Goal: Task Accomplishment & Management: Complete application form

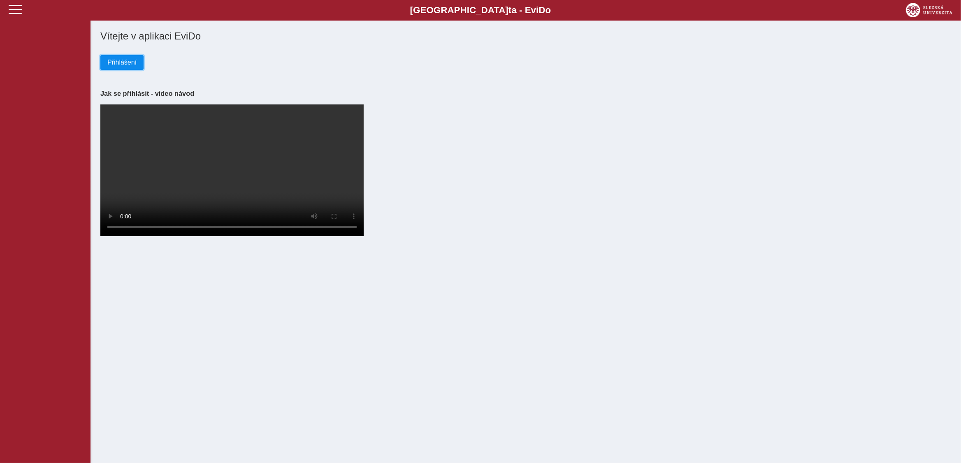
click at [121, 63] on span "Přihlášení" at bounding box center [121, 62] width 29 height 7
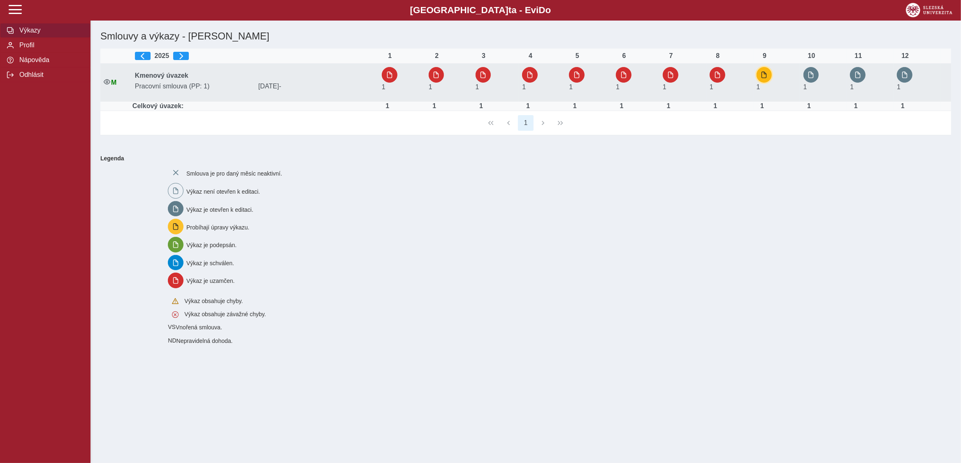
click at [764, 74] on span "button" at bounding box center [764, 75] width 7 height 7
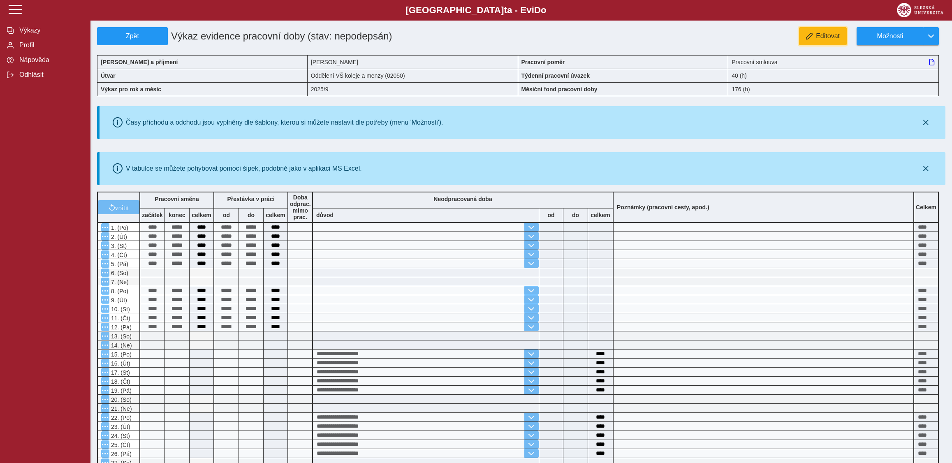
click at [829, 38] on span "Editovat" at bounding box center [828, 35] width 24 height 7
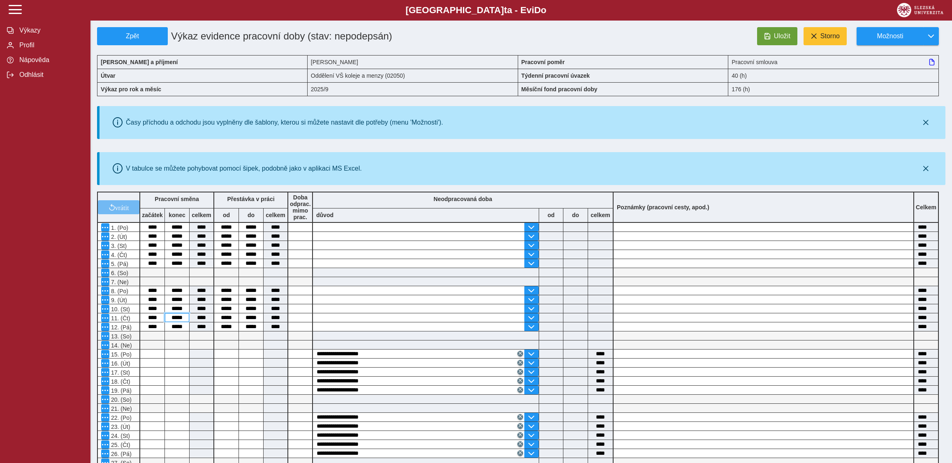
drag, startPoint x: 171, startPoint y: 321, endPoint x: 187, endPoint y: 320, distance: 16.0
click at [187, 320] on input "*****" at bounding box center [177, 317] width 24 height 9
type input "*****"
click at [332, 320] on input "text" at bounding box center [418, 317] width 211 height 9
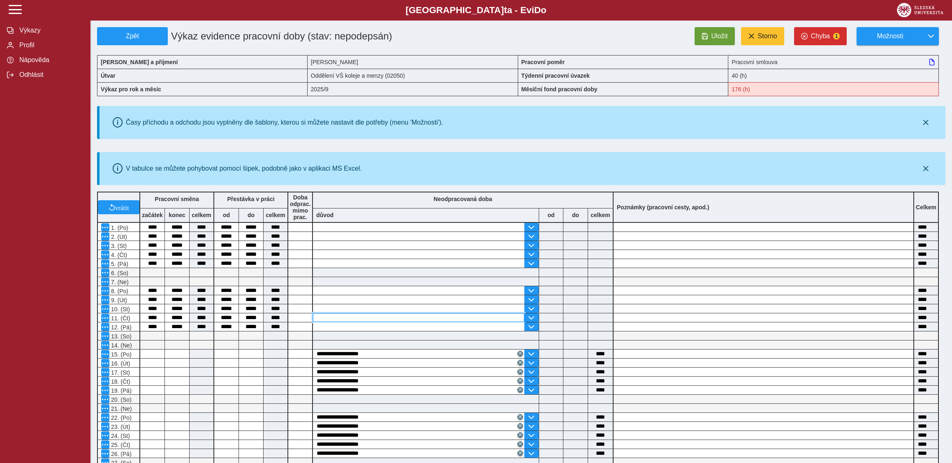
type input "****"
click at [726, 35] on span "Uložit" at bounding box center [720, 35] width 16 height 7
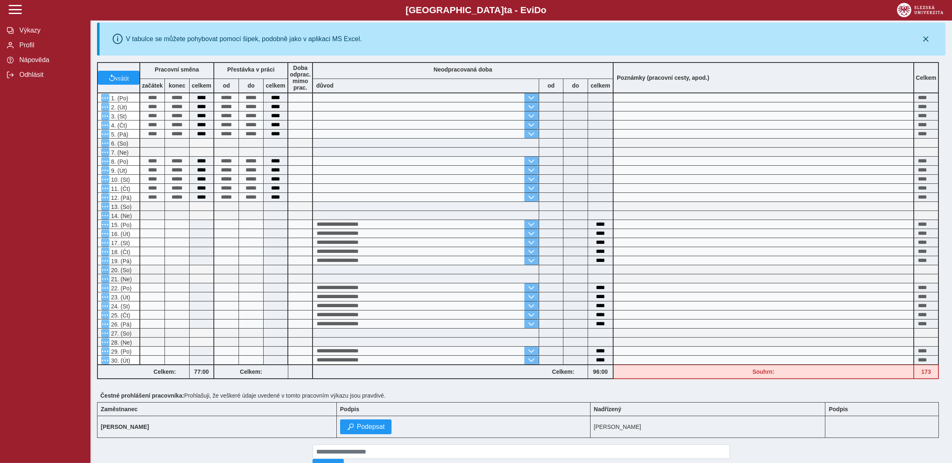
scroll to position [172, 0]
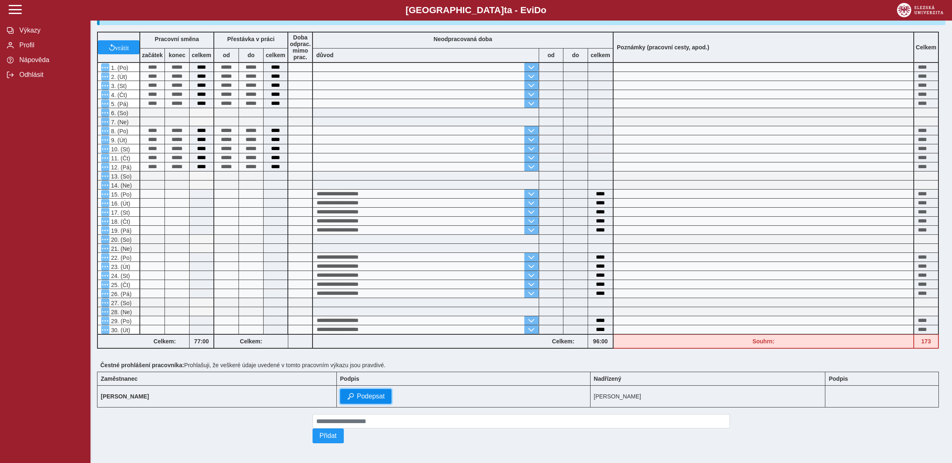
click at [357, 393] on span "Podepsat" at bounding box center [371, 396] width 28 height 7
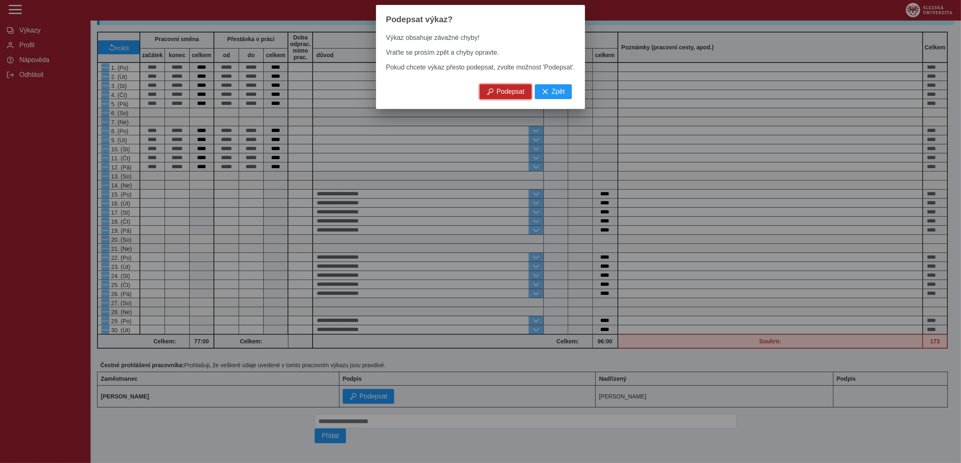
click at [517, 95] on span "Podepsat" at bounding box center [510, 91] width 28 height 7
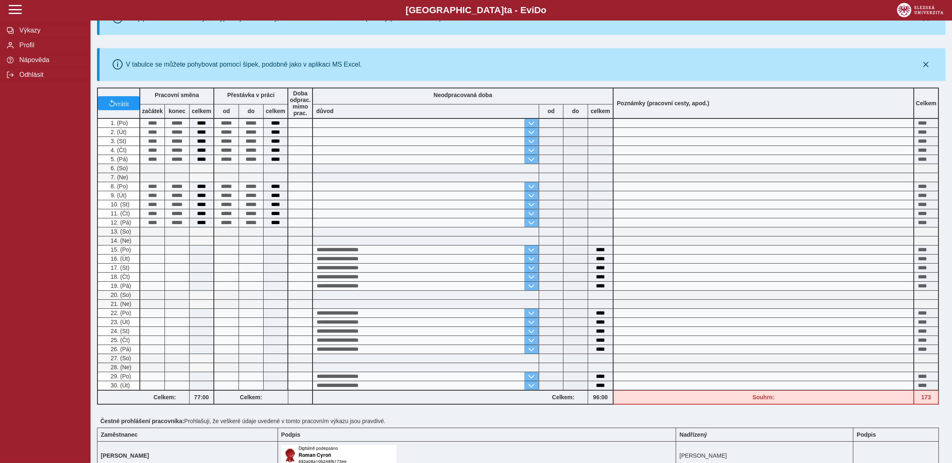
scroll to position [130, 0]
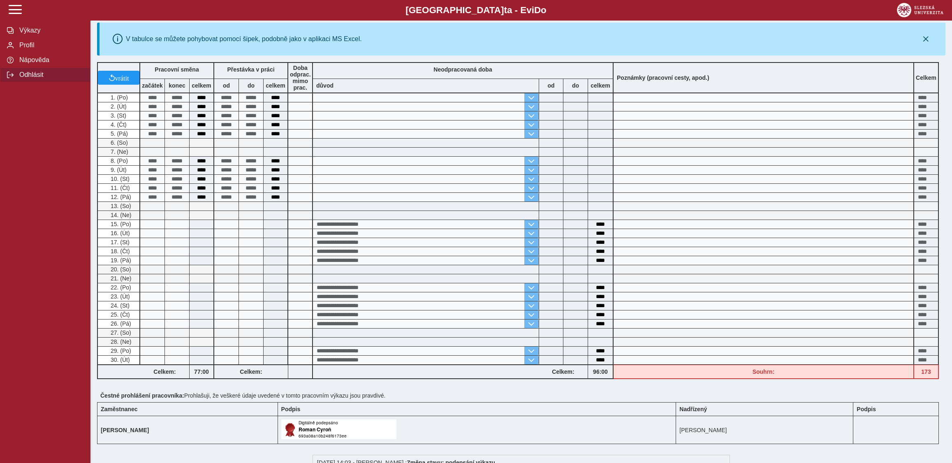
click at [39, 79] on span "Odhlásit" at bounding box center [50, 74] width 67 height 7
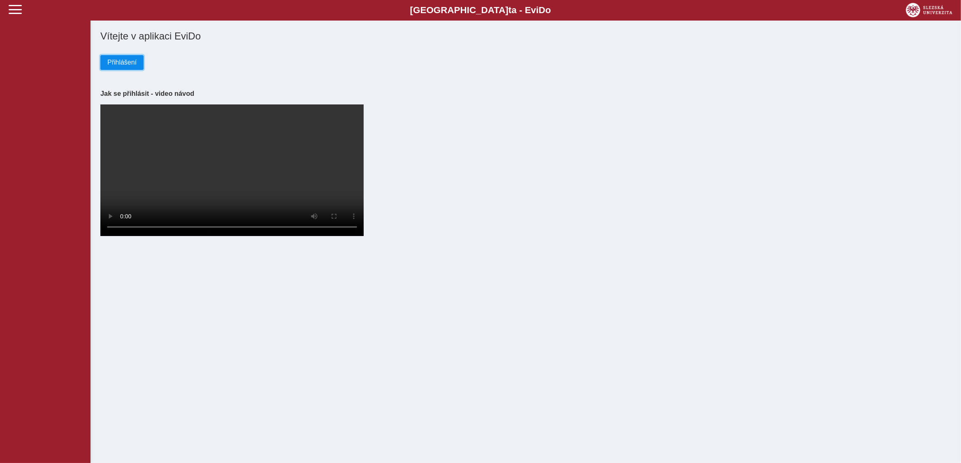
click at [125, 58] on button "Přihlášení" at bounding box center [121, 62] width 43 height 15
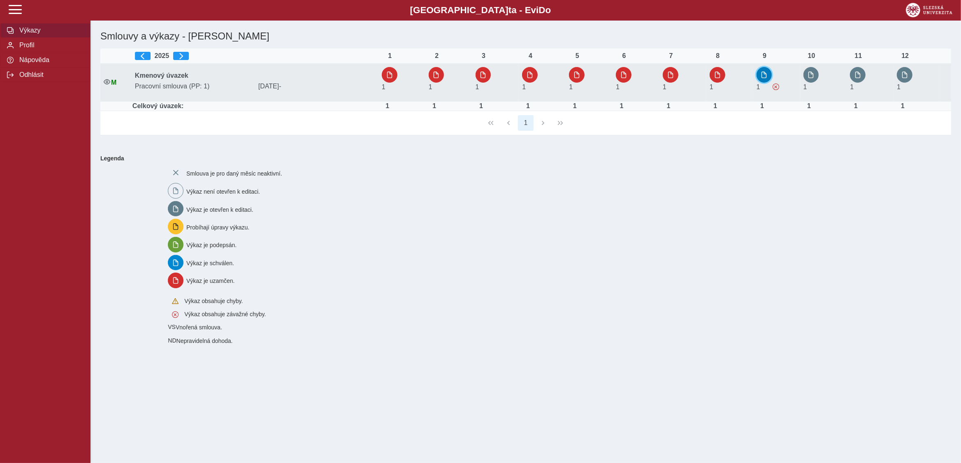
click at [767, 72] on button "button" at bounding box center [764, 75] width 16 height 16
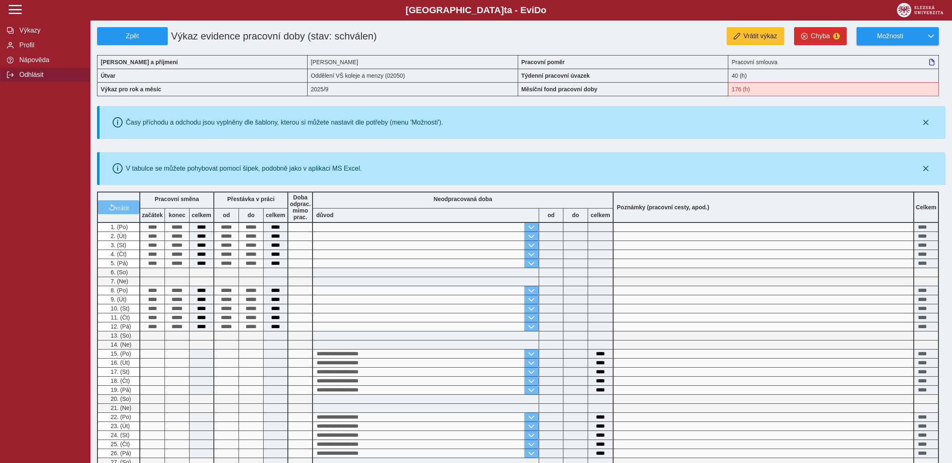
click at [43, 79] on span "Odhlásit" at bounding box center [50, 74] width 67 height 7
